Goal: Information Seeking & Learning: Learn about a topic

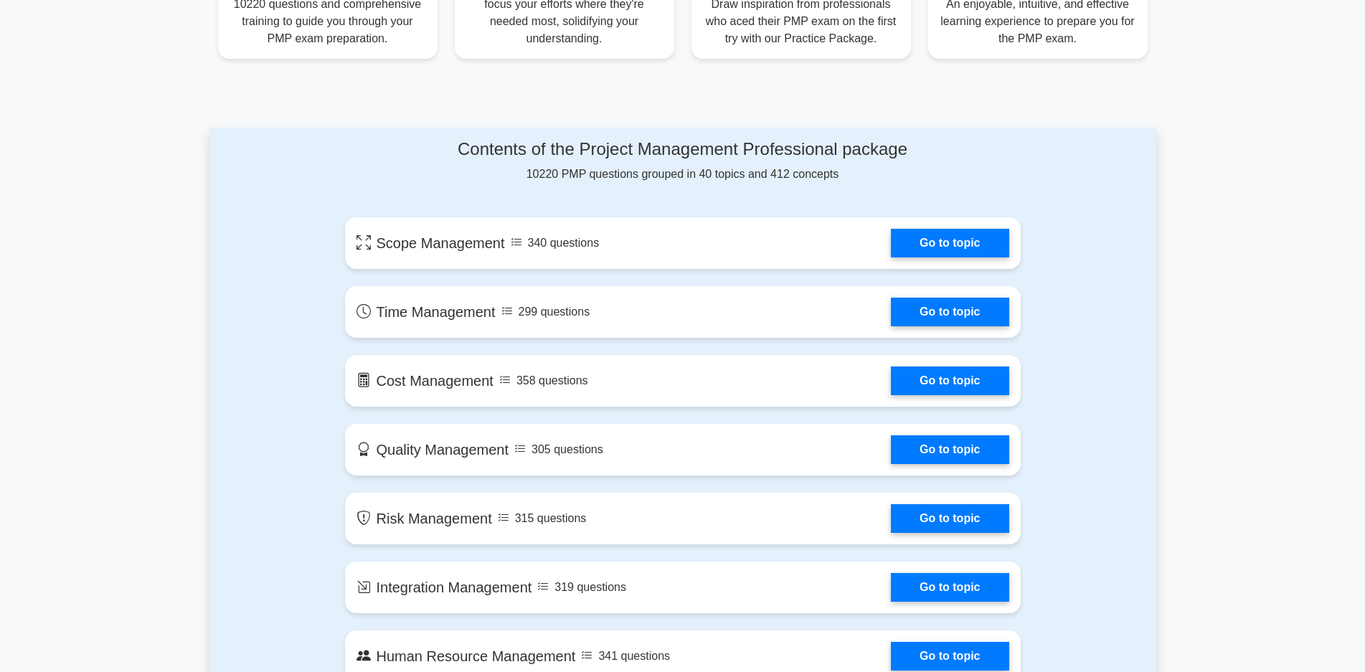
scroll to position [669, 0]
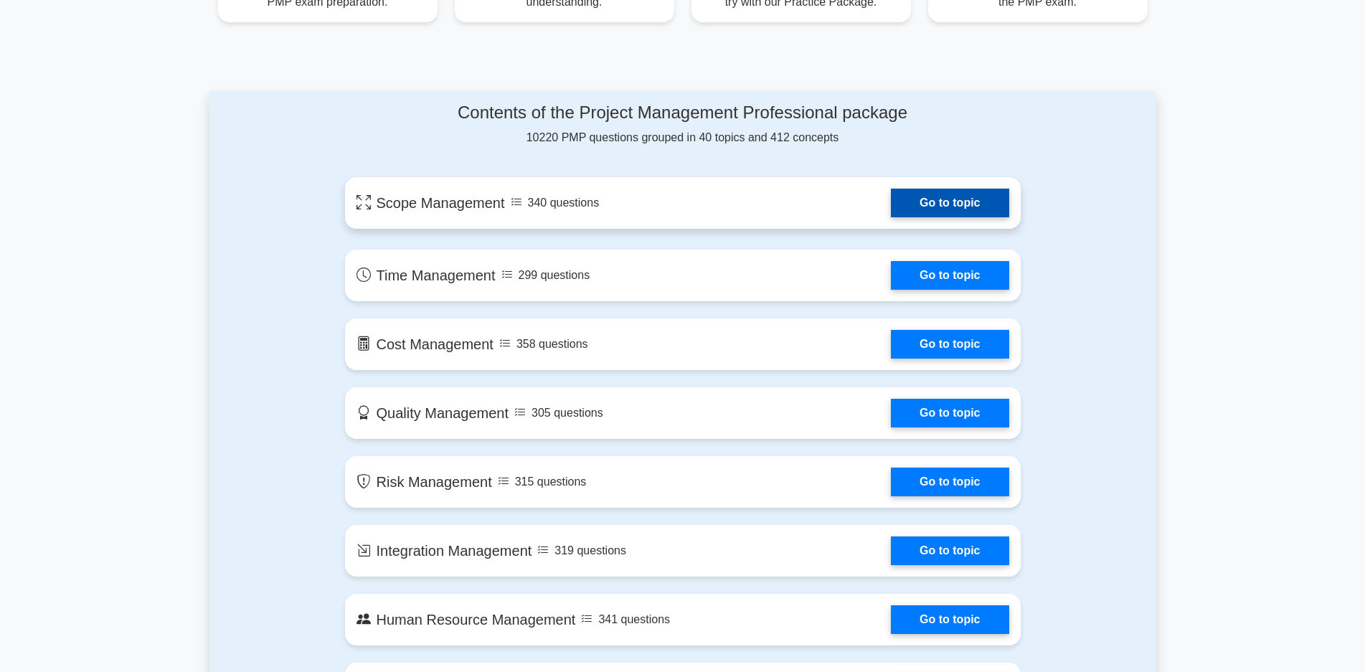
click at [945, 198] on link "Go to topic" at bounding box center [950, 203] width 118 height 29
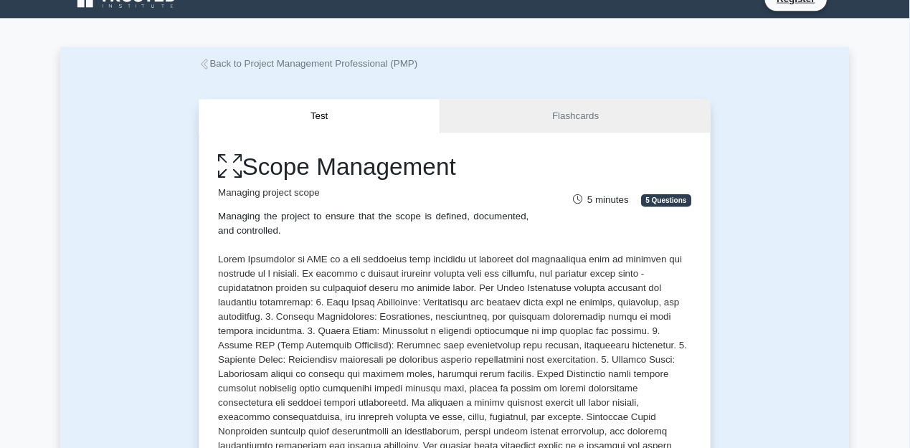
scroll to position [24, 0]
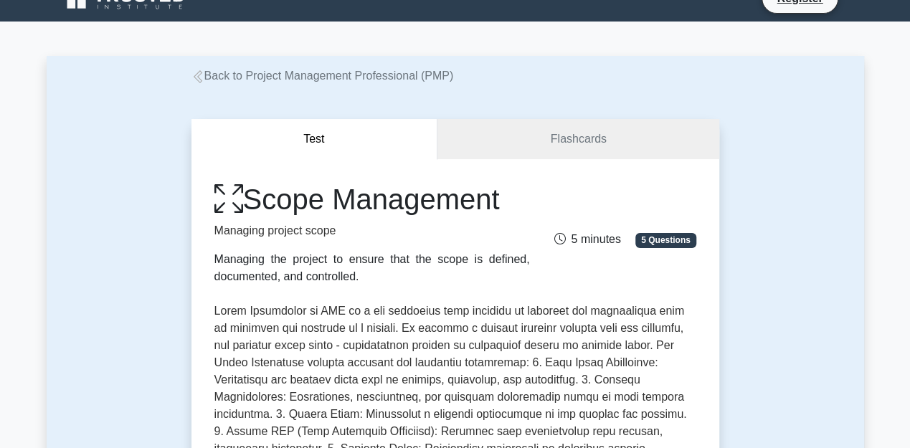
drag, startPoint x: 1373, startPoint y: 5, endPoint x: 646, endPoint y: 103, distance: 733.3
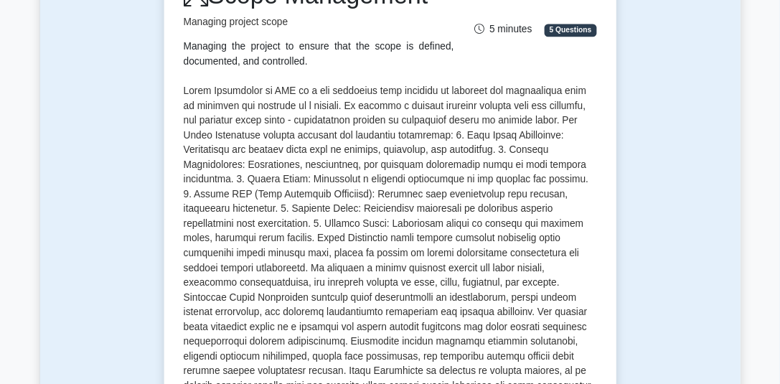
scroll to position [230, 0]
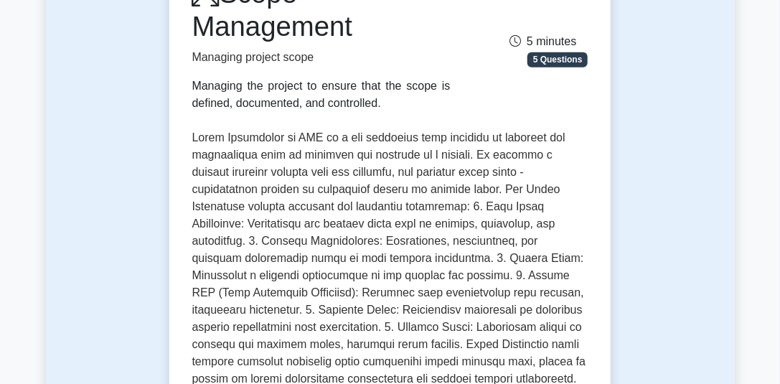
drag, startPoint x: 836, startPoint y: 1, endPoint x: 655, endPoint y: 247, distance: 305.2
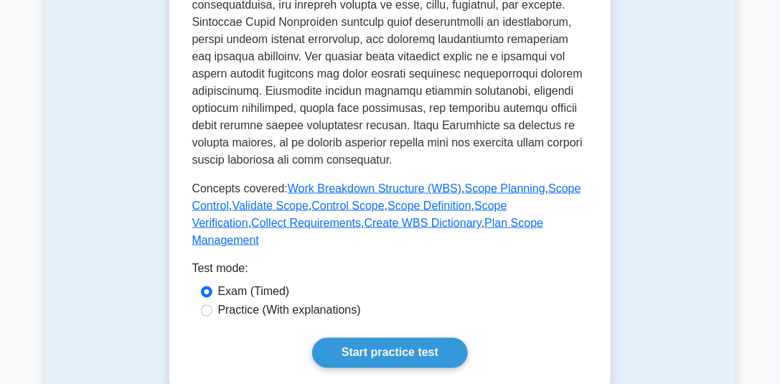
scroll to position [687, 0]
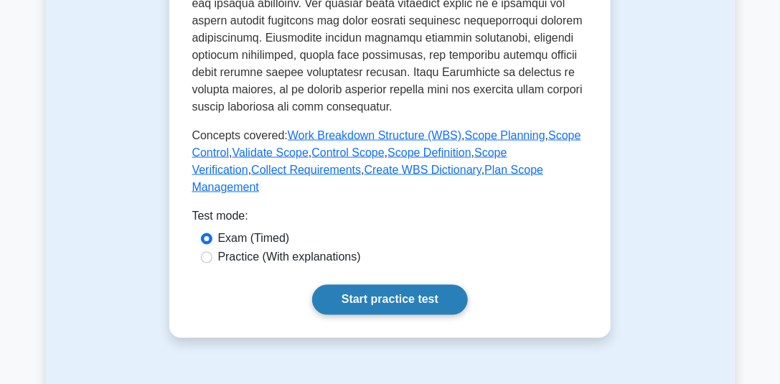
click at [399, 285] on link "Start practice test" at bounding box center [390, 300] width 156 height 30
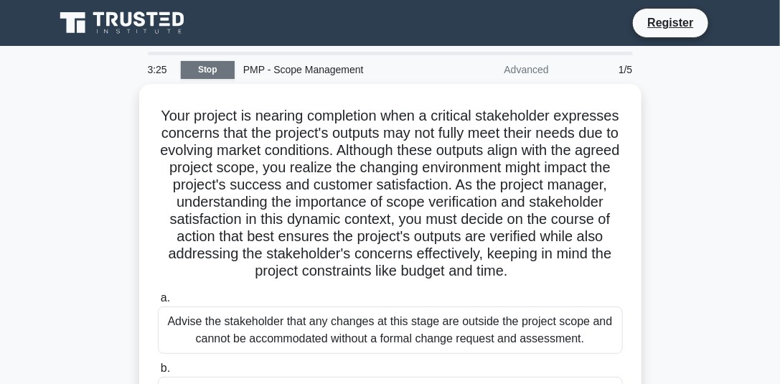
click at [225, 71] on link "Stop" at bounding box center [208, 70] width 54 height 18
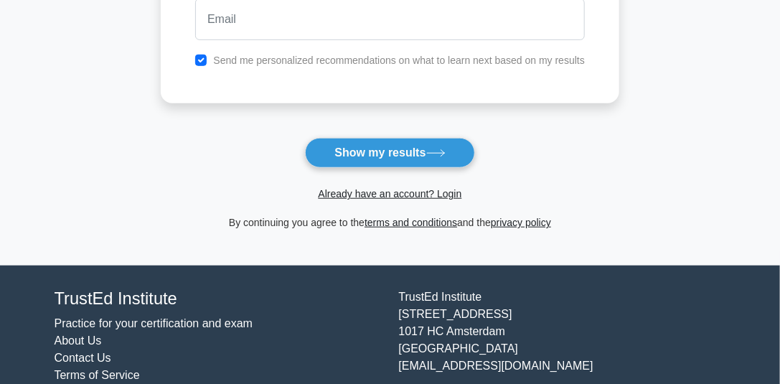
scroll to position [298, 0]
